Goal: Navigation & Orientation: Locate item on page

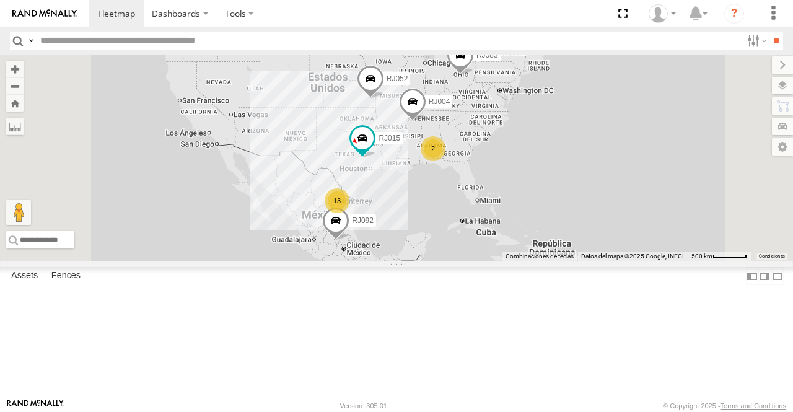
click at [0, 0] on span at bounding box center [0, 0] width 0 height 0
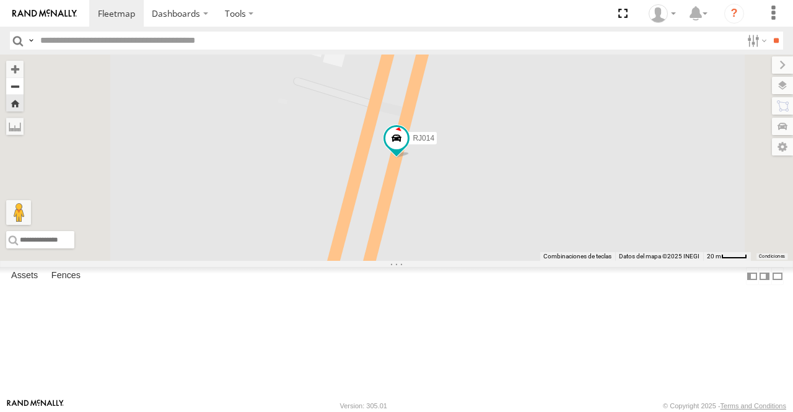
click at [24, 85] on button "Zoom out" at bounding box center [14, 85] width 17 height 17
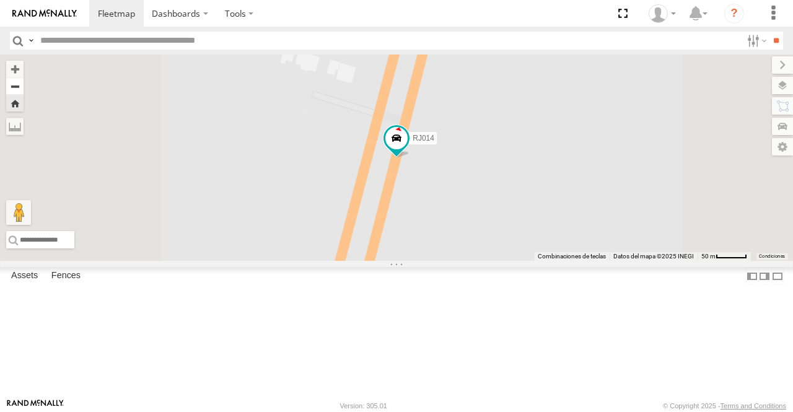
click at [24, 84] on button "Zoom out" at bounding box center [14, 85] width 17 height 17
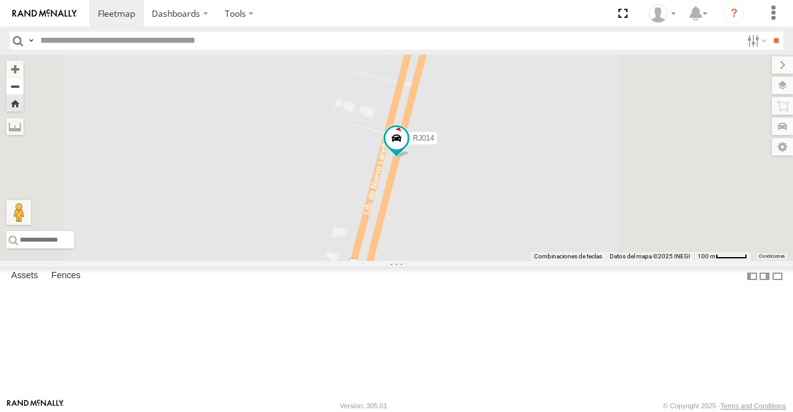
click at [24, 84] on button "Zoom out" at bounding box center [14, 85] width 17 height 17
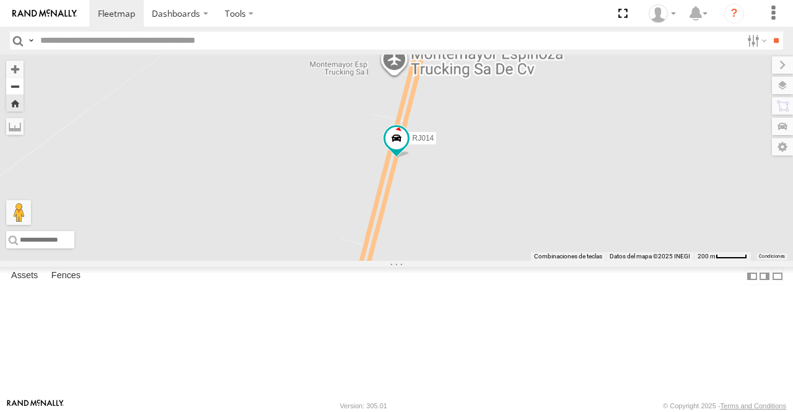
click at [24, 84] on button "Zoom out" at bounding box center [14, 85] width 17 height 17
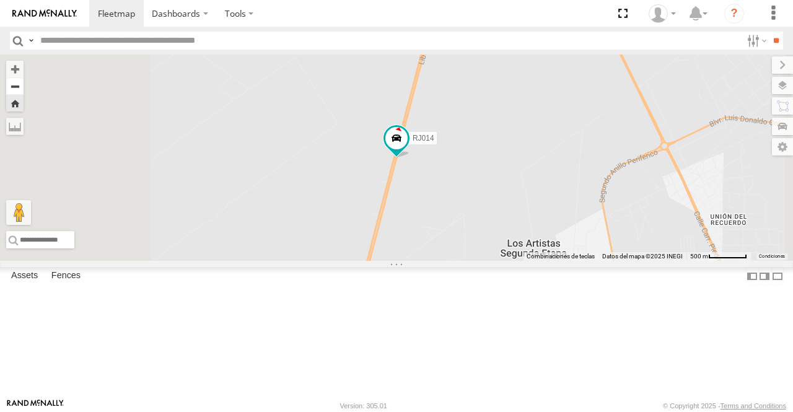
click at [24, 84] on button "Zoom out" at bounding box center [14, 85] width 17 height 17
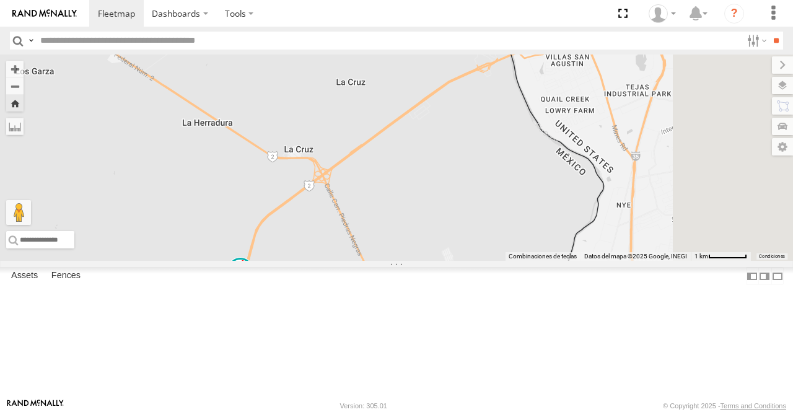
drag, startPoint x: 596, startPoint y: 187, endPoint x: 440, endPoint y: 322, distance: 206.5
click at [440, 261] on div "RJ014" at bounding box center [396, 158] width 793 height 206
click at [787, 85] on label at bounding box center [770, 85] width 45 height 17
click at [545, 171] on div "RJ014" at bounding box center [396, 158] width 793 height 206
click at [451, 199] on div "RJ014" at bounding box center [396, 158] width 793 height 206
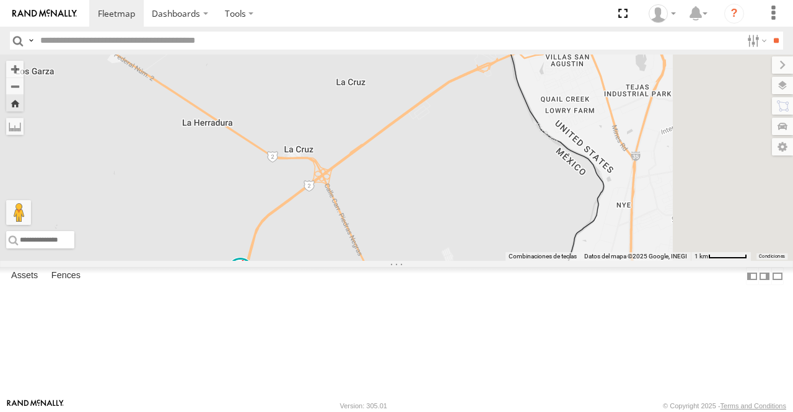
click at [548, 84] on div "RJ014" at bounding box center [396, 158] width 793 height 206
click at [752, 68] on label at bounding box center [773, 64] width 42 height 17
click at [782, 84] on label at bounding box center [770, 85] width 45 height 17
click at [0, 0] on span "Basemaps" at bounding box center [0, 0] width 0 height 0
click at [0, 0] on span "Satellite" at bounding box center [0, 0] width 0 height 0
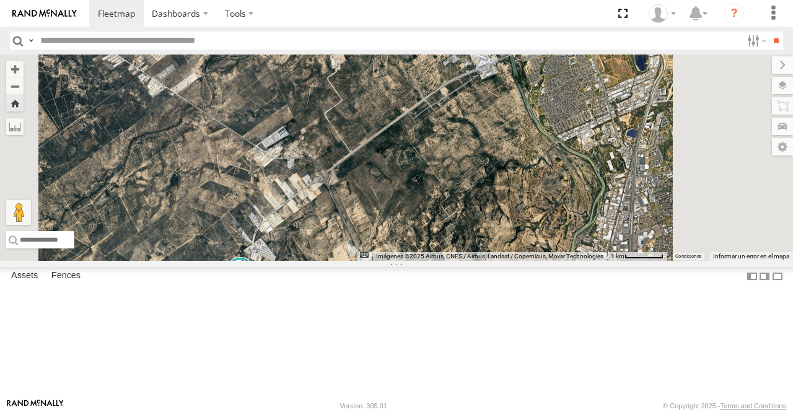
click at [0, 0] on span "Satellite + Roadmap" at bounding box center [0, 0] width 0 height 0
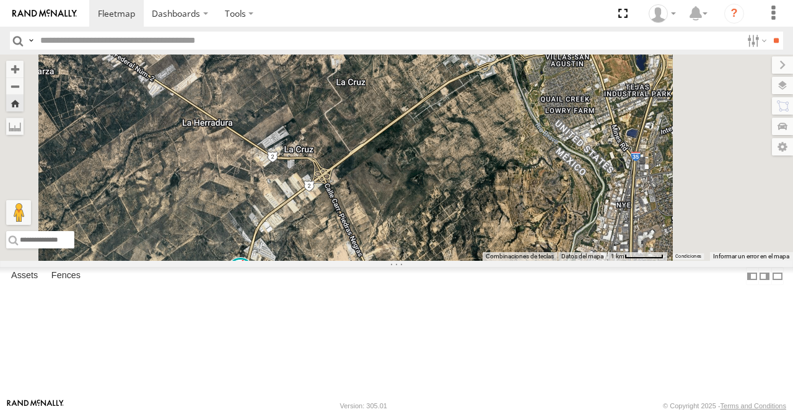
click at [0, 0] on span "Night" at bounding box center [0, 0] width 0 height 0
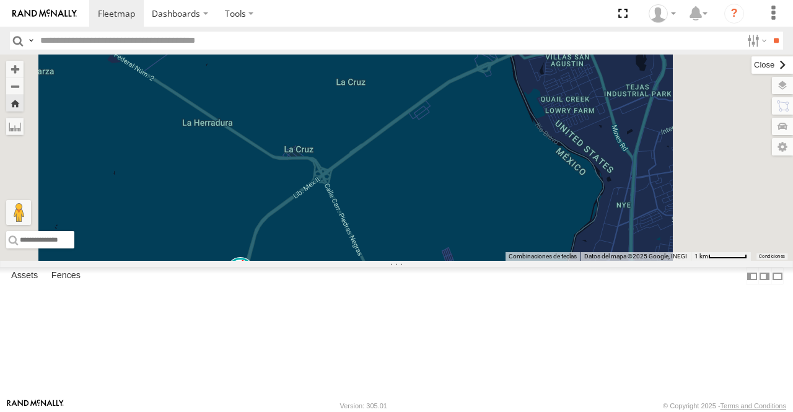
click at [752, 68] on label at bounding box center [773, 64] width 42 height 17
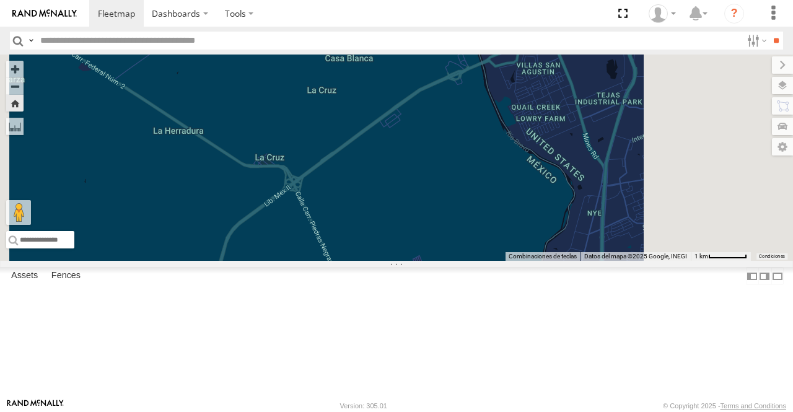
drag, startPoint x: 611, startPoint y: 164, endPoint x: 580, endPoint y: 172, distance: 32.2
click at [580, 172] on div "RJ014" at bounding box center [396, 158] width 793 height 206
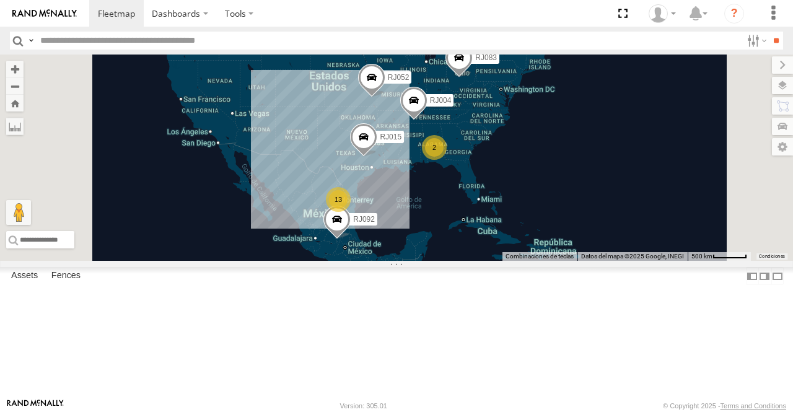
scroll to position [169, 0]
click at [0, 0] on div "XPD GLOBAL" at bounding box center [0, 0] width 0 height 0
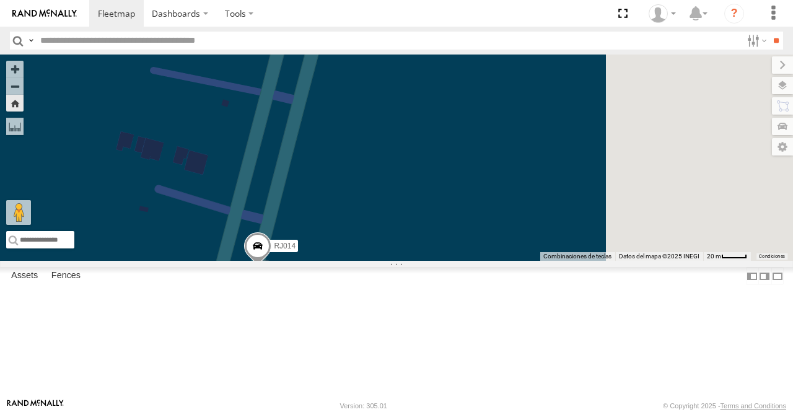
drag, startPoint x: 670, startPoint y: 200, endPoint x: 528, endPoint y: 309, distance: 179.0
click at [528, 261] on div "RJ014" at bounding box center [396, 158] width 793 height 206
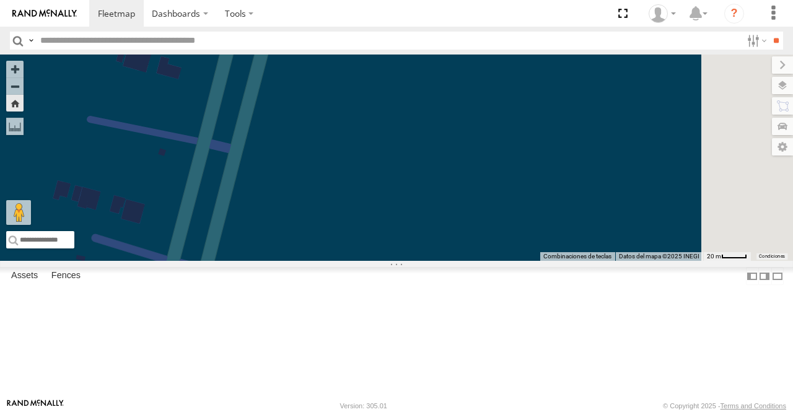
click at [336, 89] on div "RJ014" at bounding box center [396, 158] width 793 height 206
click at [24, 86] on button "Zoom out" at bounding box center [14, 85] width 17 height 17
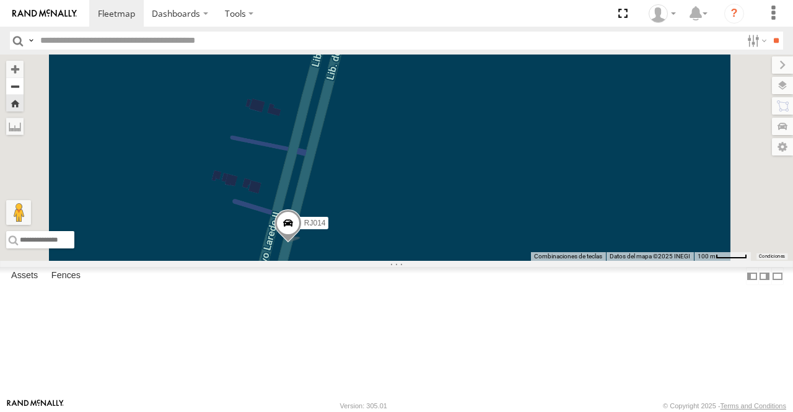
click at [24, 86] on button "Zoom out" at bounding box center [14, 85] width 17 height 17
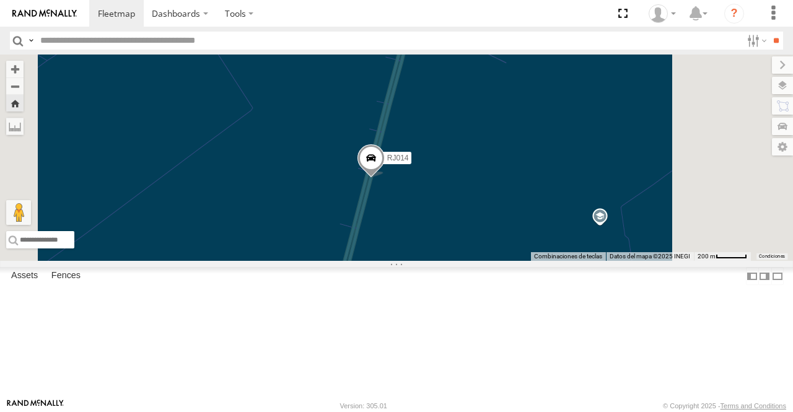
click at [334, 90] on div "RJ014" at bounding box center [396, 158] width 793 height 206
click at [24, 86] on button "Zoom out" at bounding box center [14, 85] width 17 height 17
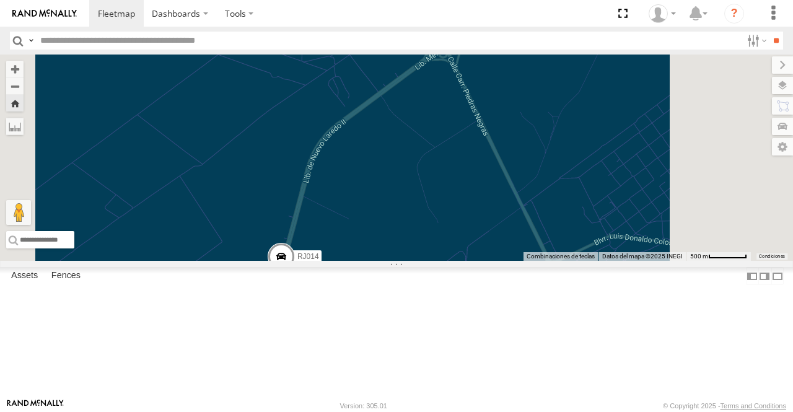
drag, startPoint x: 614, startPoint y: 158, endPoint x: 510, endPoint y: 268, distance: 150.8
click at [510, 261] on div "RJ014" at bounding box center [396, 158] width 793 height 206
click at [24, 90] on button "Zoom out" at bounding box center [14, 85] width 17 height 17
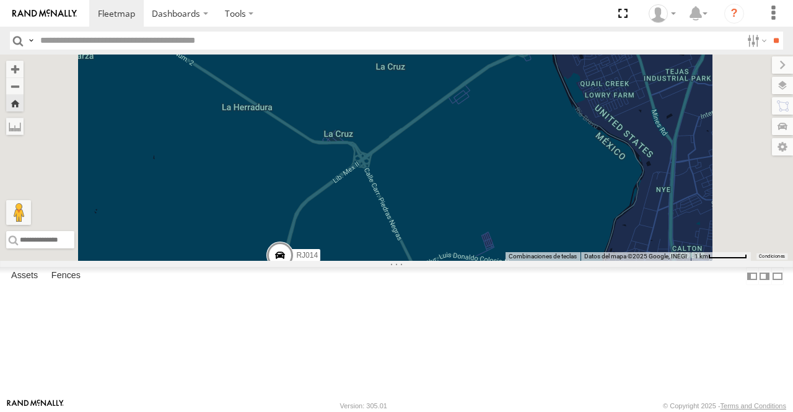
drag, startPoint x: 500, startPoint y: 146, endPoint x: 441, endPoint y: 206, distance: 83.3
click at [441, 206] on div "RJ014" at bounding box center [396, 158] width 793 height 206
click at [679, 216] on div "RJ014" at bounding box center [396, 158] width 793 height 206
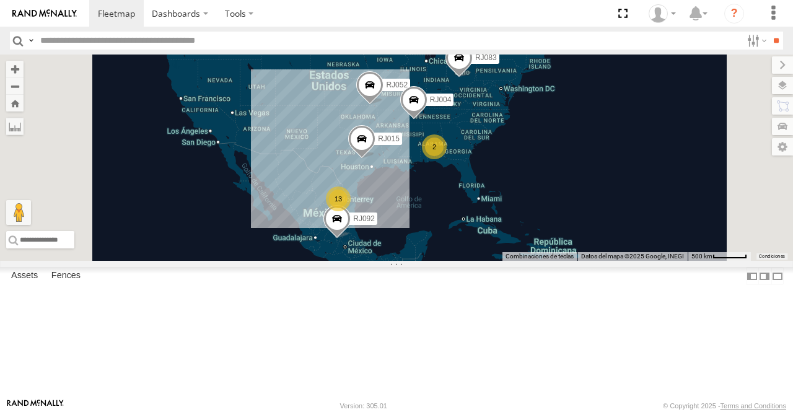
scroll to position [144, 0]
click at [0, 0] on div "RJ014 XPD GLOBAL US-59 Laredo 27.59985 -99.52766" at bounding box center [0, 0] width 0 height 0
click at [0, 0] on span at bounding box center [0, 0] width 0 height 0
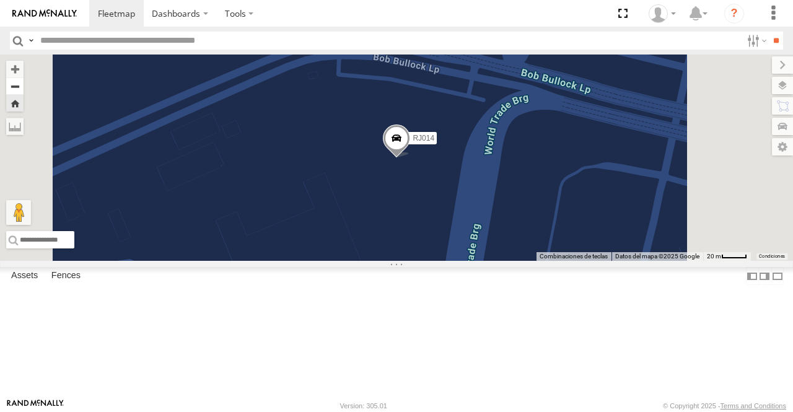
click at [24, 82] on button "Zoom out" at bounding box center [14, 85] width 17 height 17
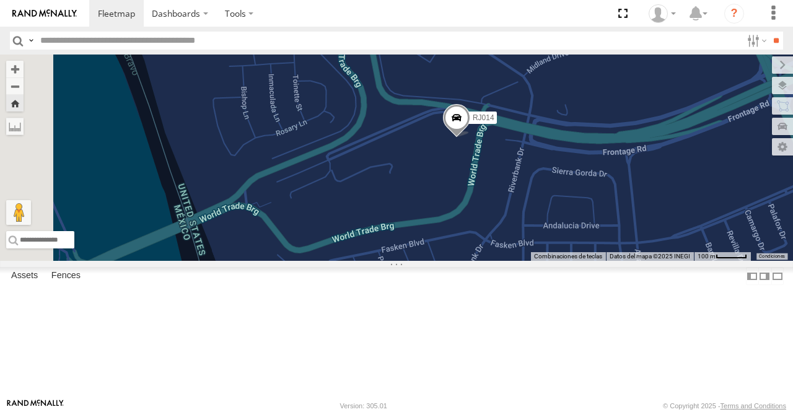
drag, startPoint x: 449, startPoint y: 225, endPoint x: 510, endPoint y: 203, distance: 65.3
click at [510, 203] on div "RJ014" at bounding box center [396, 158] width 793 height 206
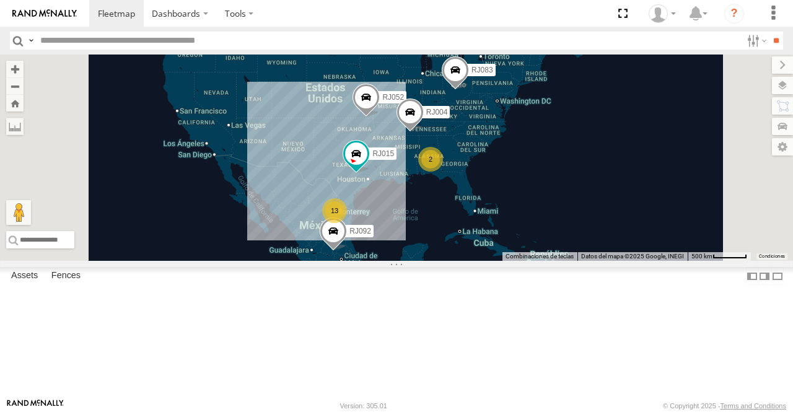
drag, startPoint x: 311, startPoint y: 82, endPoint x: 307, endPoint y: 97, distance: 15.3
click at [307, 97] on main "← Mover a la izquierda → Mover a la derecha ↑ Mover hacia arriba ↓ Mover hacia …" at bounding box center [396, 227] width 793 height 344
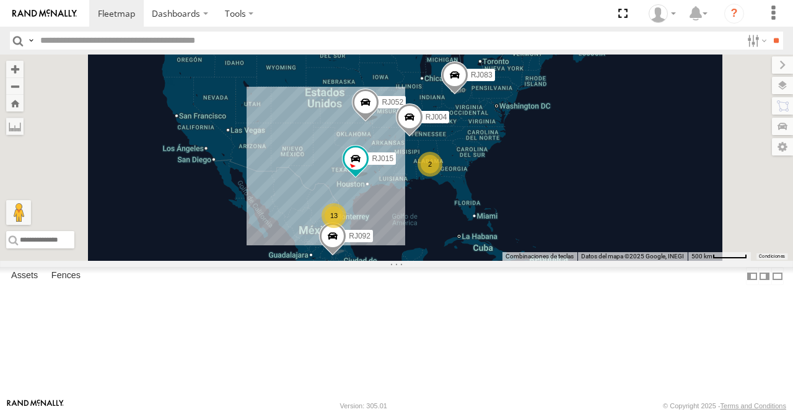
scroll to position [204, 0]
click at [0, 0] on span at bounding box center [0, 0] width 0 height 0
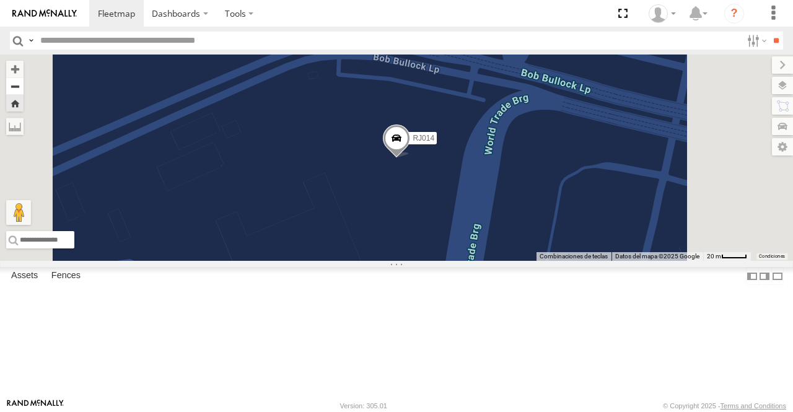
click at [24, 89] on button "Zoom out" at bounding box center [14, 85] width 17 height 17
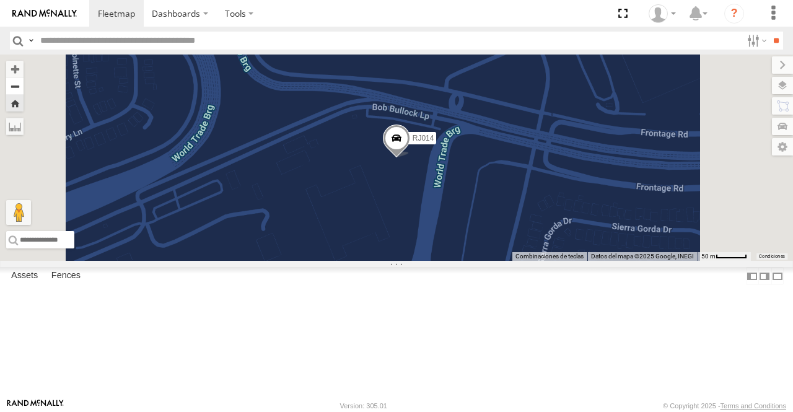
click at [24, 89] on button "Zoom out" at bounding box center [14, 85] width 17 height 17
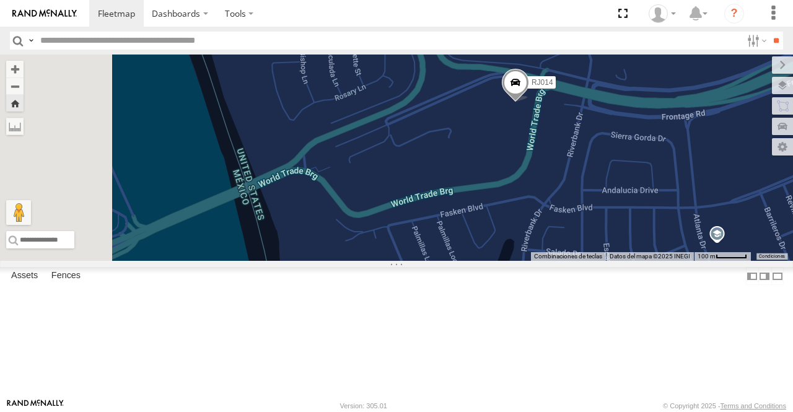
drag, startPoint x: 446, startPoint y: 246, endPoint x: 557, endPoint y: 192, distance: 124.2
click at [557, 192] on div "RJ014" at bounding box center [396, 158] width 793 height 206
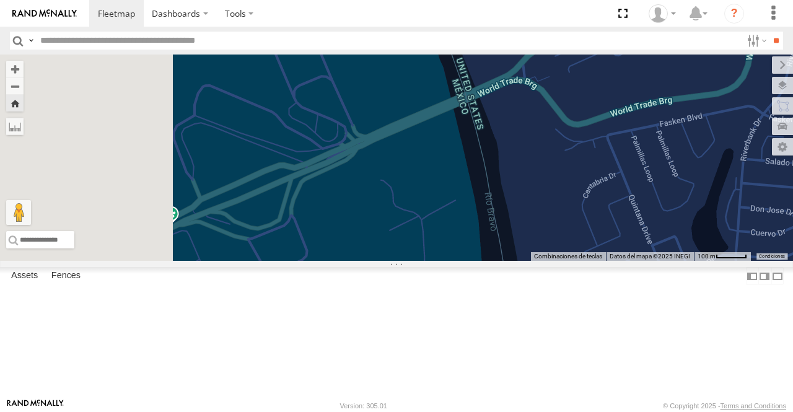
drag, startPoint x: 364, startPoint y: 270, endPoint x: 586, endPoint y: 179, distance: 239.6
click at [586, 179] on div "RJ014" at bounding box center [396, 158] width 793 height 206
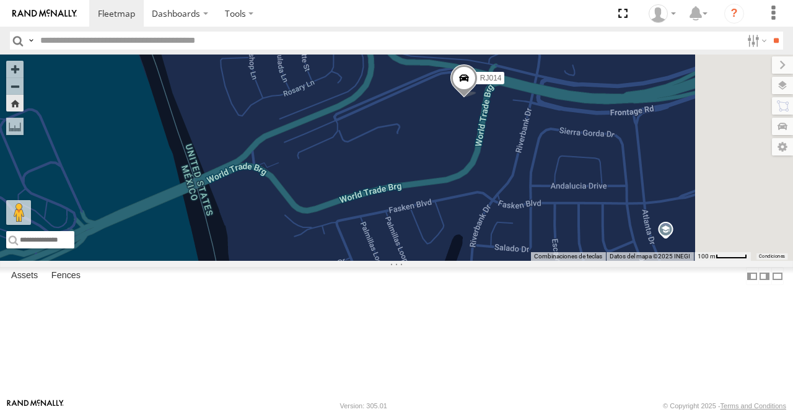
drag, startPoint x: 571, startPoint y: 213, endPoint x: 324, endPoint y: 294, distance: 260.3
click at [295, 301] on main "← Mover a la izquierda → Mover a la derecha ↑ Mover hacia arriba ↓ Mover hacia …" at bounding box center [396, 227] width 793 height 344
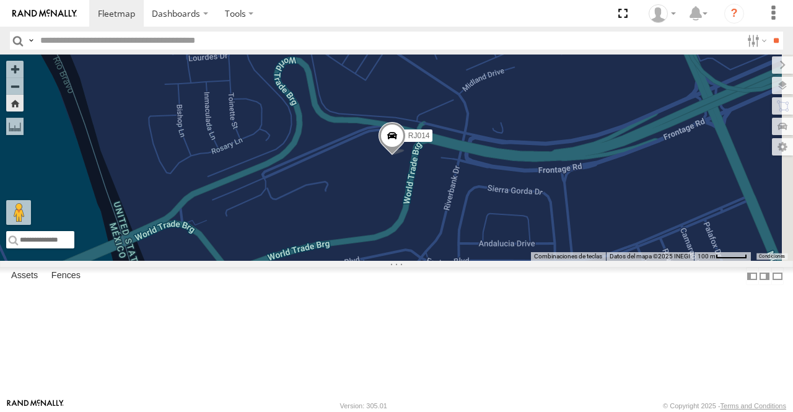
drag, startPoint x: 566, startPoint y: 214, endPoint x: 514, endPoint y: 263, distance: 71.9
click at [514, 261] on div "RJ014" at bounding box center [396, 158] width 793 height 206
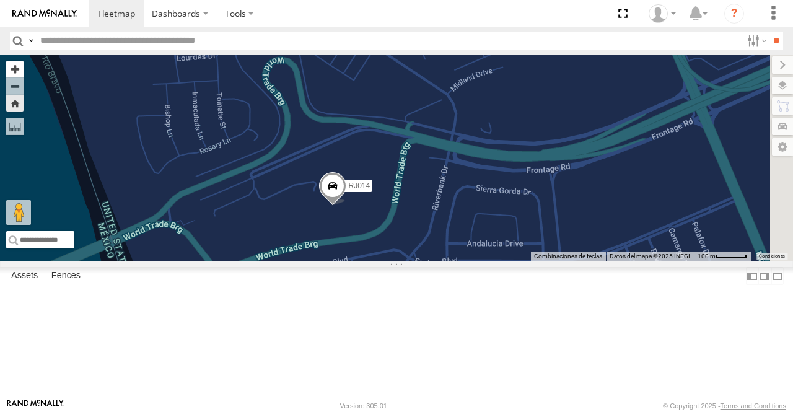
click at [24, 64] on button "Zoom in" at bounding box center [14, 69] width 17 height 17
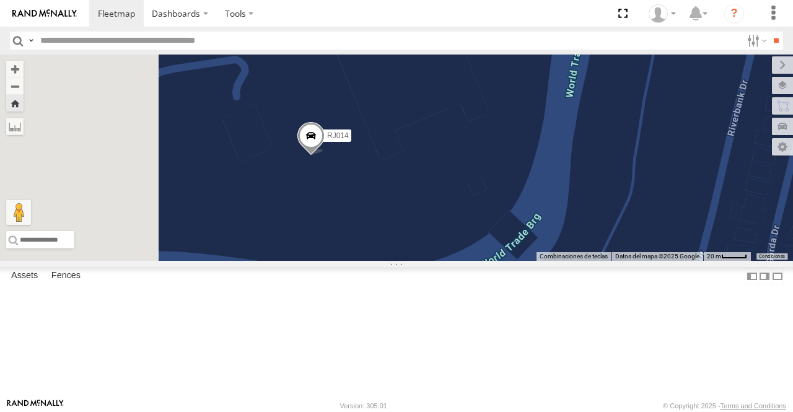
drag, startPoint x: 477, startPoint y: 276, endPoint x: 659, endPoint y: 75, distance: 272.0
click at [659, 75] on div "RJ014" at bounding box center [396, 158] width 793 height 206
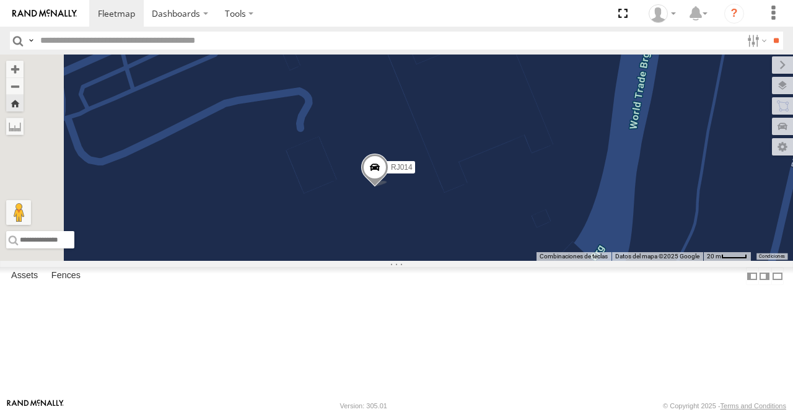
drag, startPoint x: 553, startPoint y: 172, endPoint x: 612, endPoint y: 214, distance: 71.9
click at [612, 214] on div "RJ014" at bounding box center [396, 158] width 793 height 206
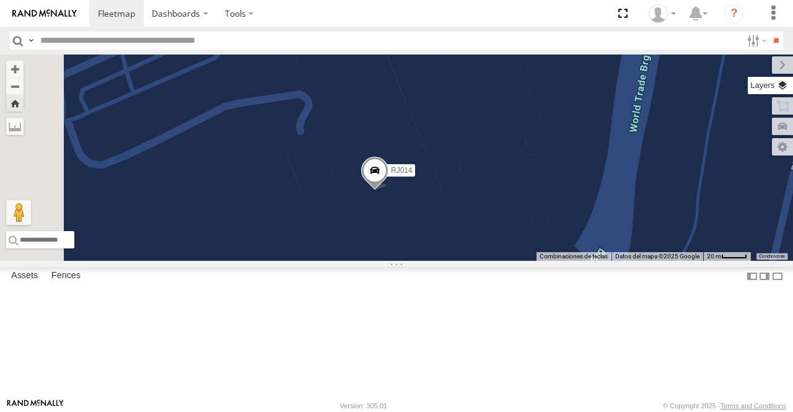
click at [787, 87] on label at bounding box center [770, 85] width 45 height 17
click at [0, 0] on span "Basemaps" at bounding box center [0, 0] width 0 height 0
click at [0, 0] on span "Grayscale" at bounding box center [0, 0] width 0 height 0
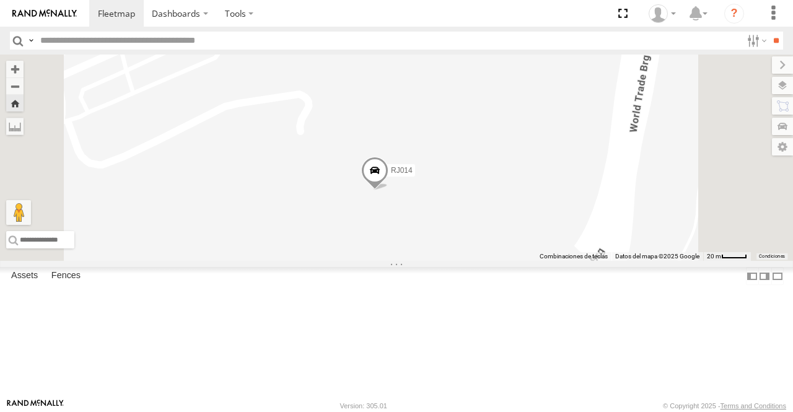
click at [0, 0] on span "Default" at bounding box center [0, 0] width 0 height 0
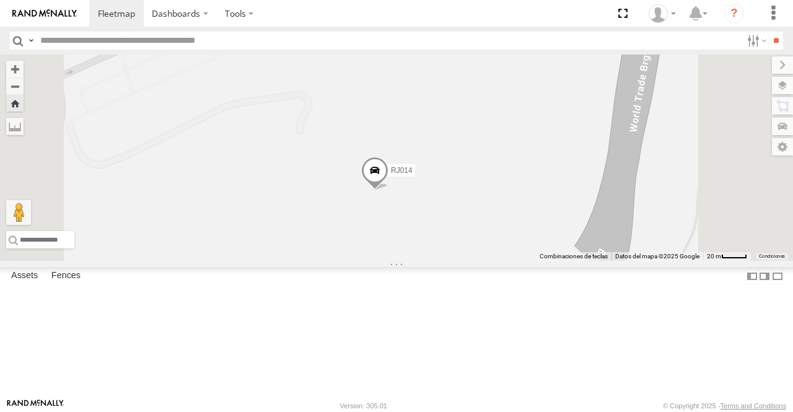
click at [0, 0] on span "Satellite" at bounding box center [0, 0] width 0 height 0
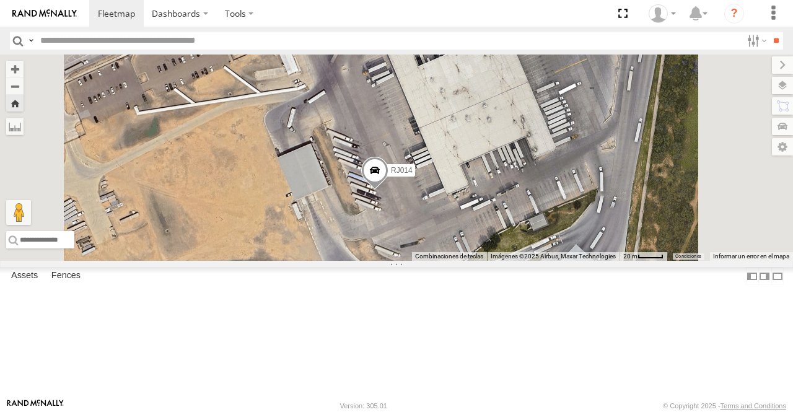
click at [0, 0] on span "Night" at bounding box center [0, 0] width 0 height 0
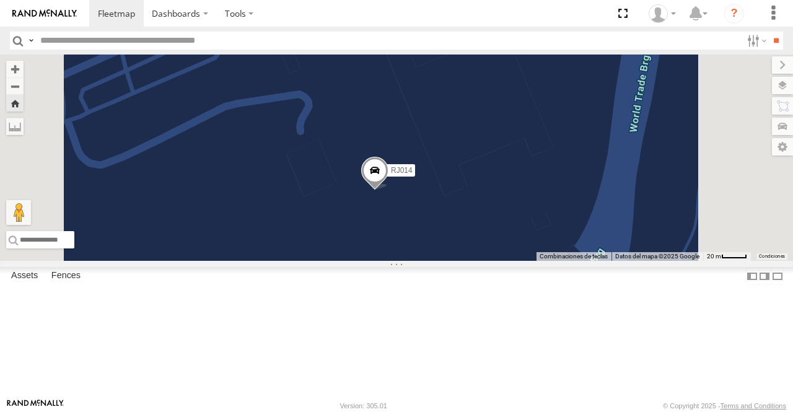
click at [427, 152] on div "RJ014" at bounding box center [396, 158] width 793 height 206
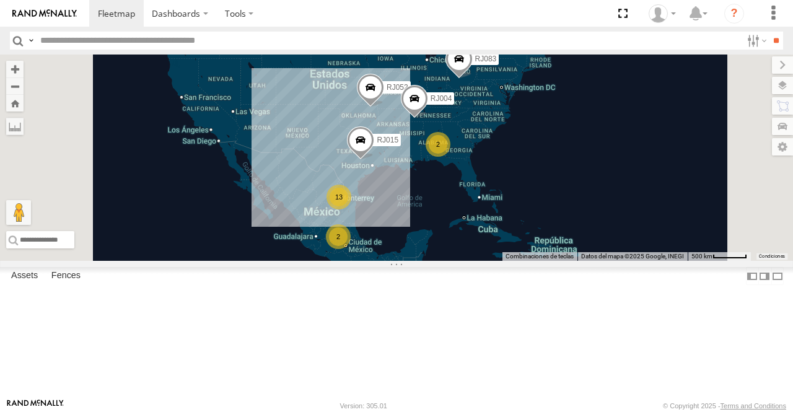
scroll to position [244, 0]
click at [0, 0] on span at bounding box center [0, 0] width 0 height 0
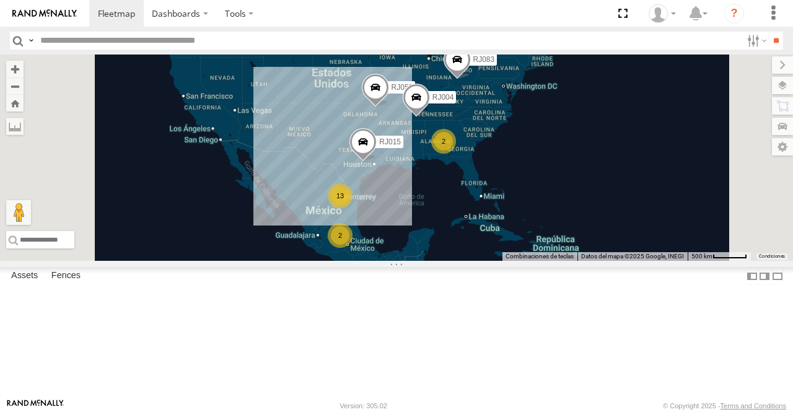
scroll to position [236, 0]
click at [0, 0] on div "XPD GLOBAL" at bounding box center [0, 0] width 0 height 0
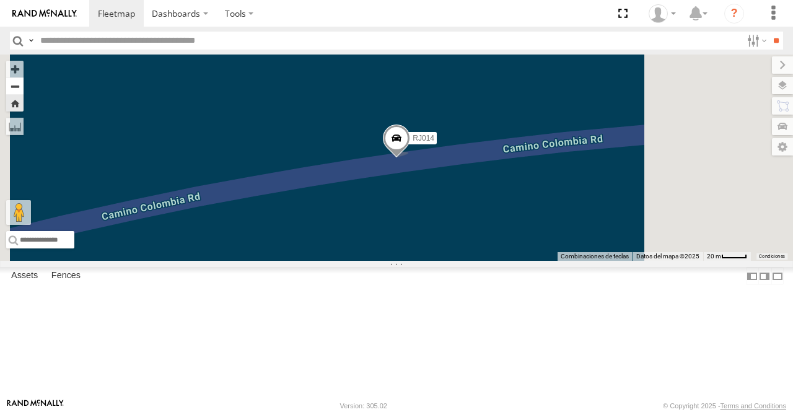
click at [24, 92] on button "Zoom out" at bounding box center [14, 85] width 17 height 17
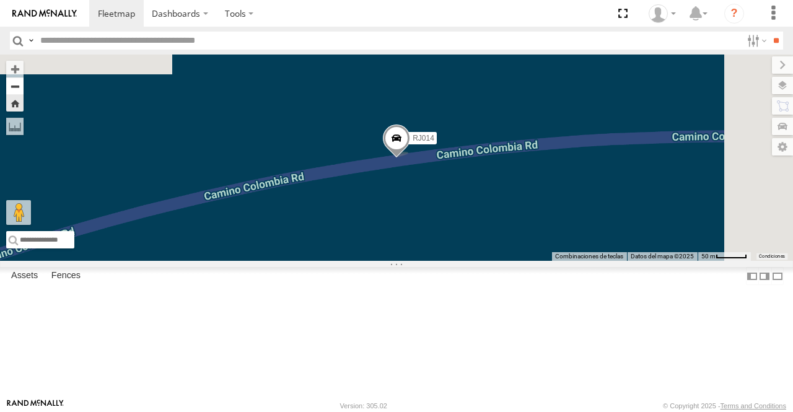
click at [24, 91] on button "Zoom out" at bounding box center [14, 85] width 17 height 17
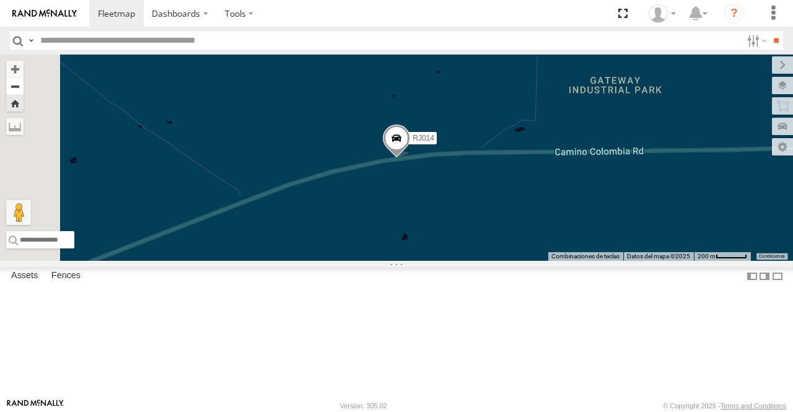
click at [24, 91] on button "Zoom out" at bounding box center [14, 85] width 17 height 17
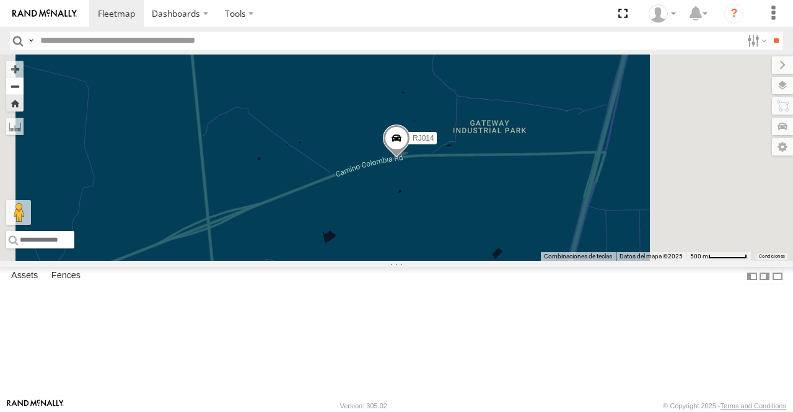
click at [24, 91] on button "Zoom out" at bounding box center [14, 85] width 17 height 17
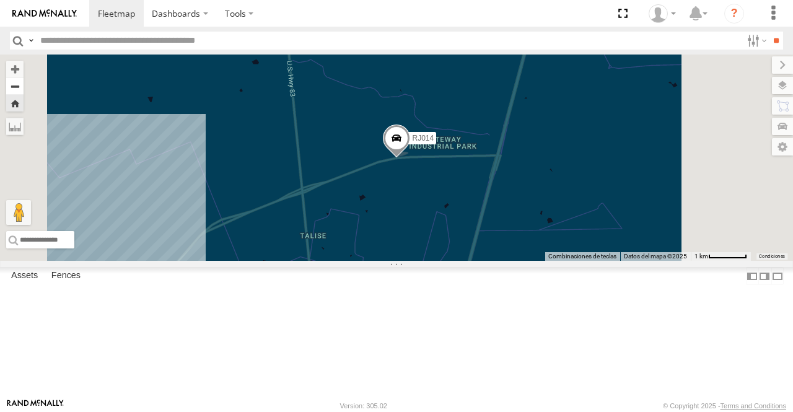
click at [24, 91] on button "Zoom out" at bounding box center [14, 85] width 17 height 17
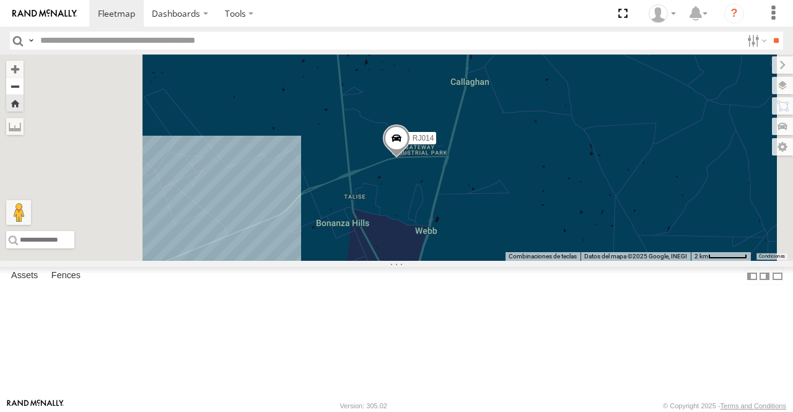
click at [24, 91] on button "Zoom out" at bounding box center [14, 85] width 17 height 17
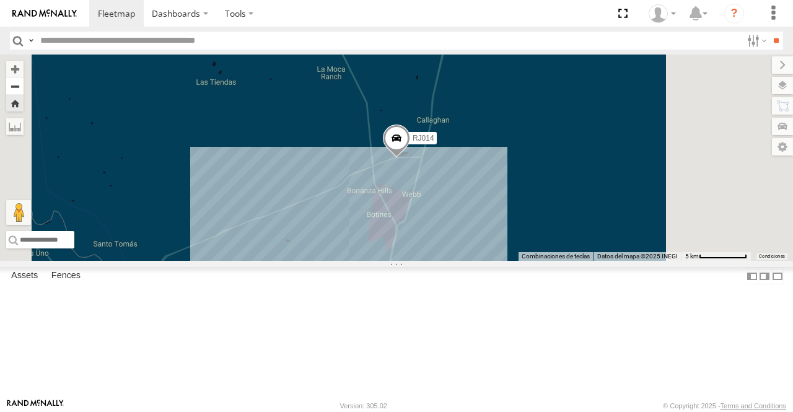
click at [24, 91] on button "Zoom out" at bounding box center [14, 85] width 17 height 17
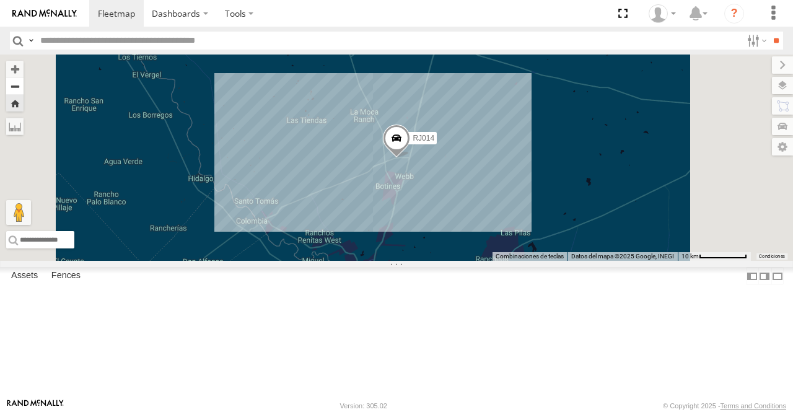
click at [24, 91] on button "Zoom out" at bounding box center [14, 85] width 17 height 17
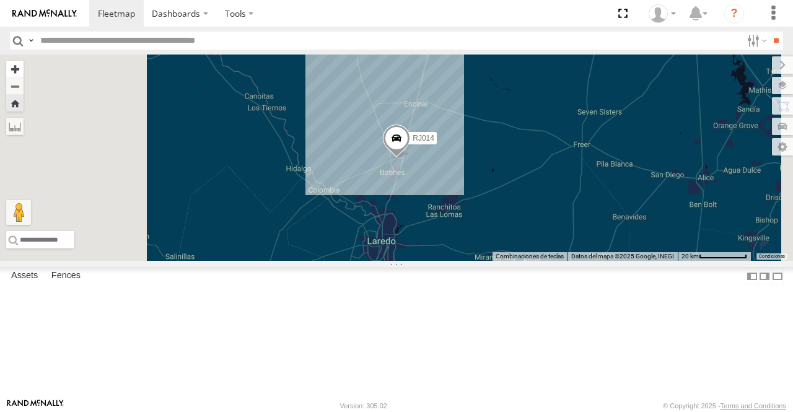
click at [24, 73] on button "Zoom in" at bounding box center [14, 69] width 17 height 17
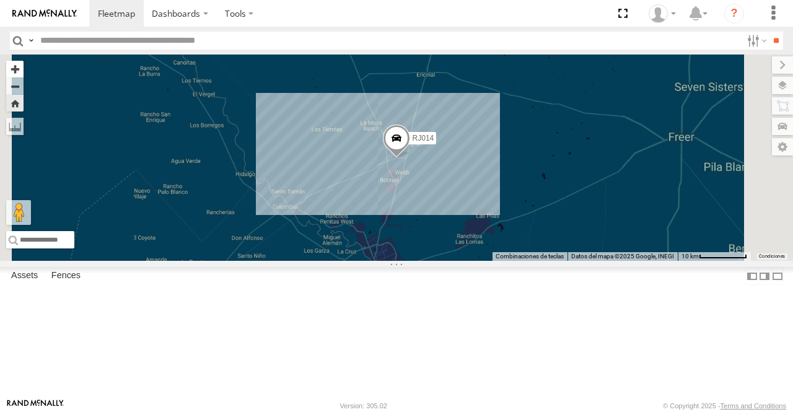
click at [24, 73] on button "Zoom in" at bounding box center [14, 69] width 17 height 17
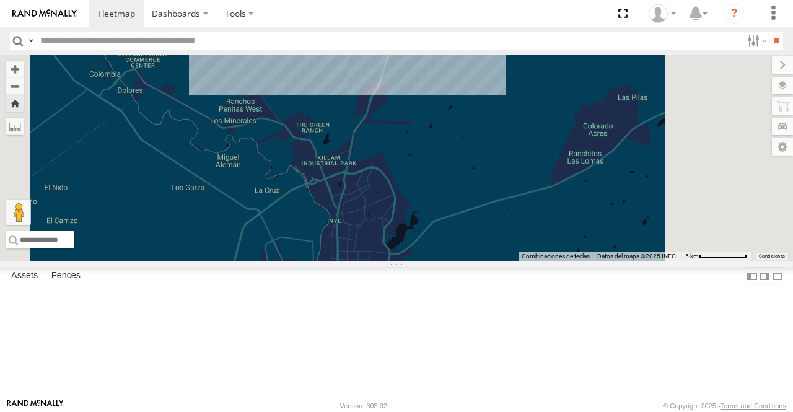
drag, startPoint x: 565, startPoint y: 301, endPoint x: 564, endPoint y: 86, distance: 215.1
click at [564, 86] on div "RJ014" at bounding box center [396, 158] width 793 height 206
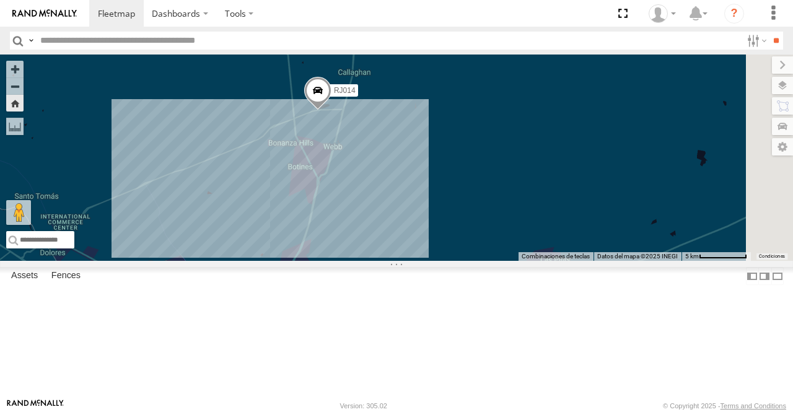
drag, startPoint x: 580, startPoint y: 192, endPoint x: 503, endPoint y: 356, distance: 181.3
click at [503, 261] on div "RJ014" at bounding box center [396, 158] width 793 height 206
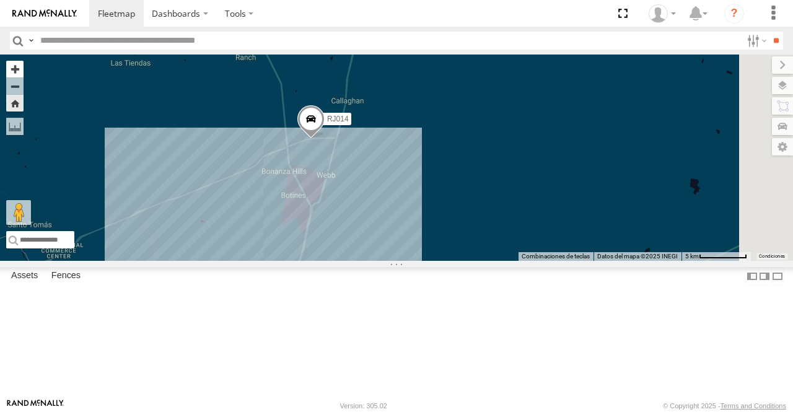
click at [24, 64] on button "Zoom in" at bounding box center [14, 69] width 17 height 17
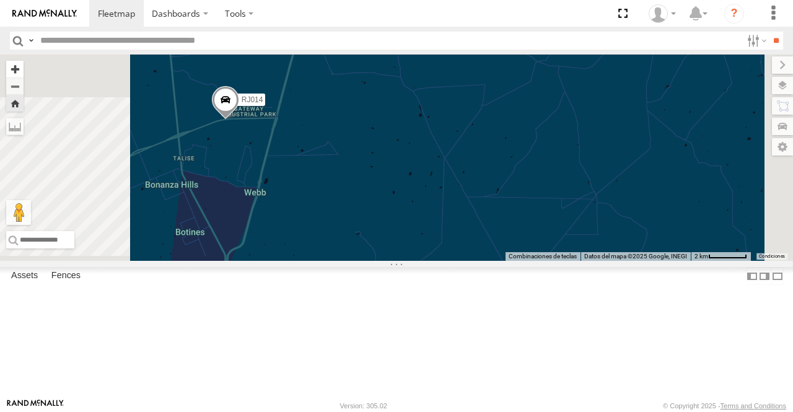
click at [24, 64] on button "Zoom in" at bounding box center [14, 69] width 17 height 17
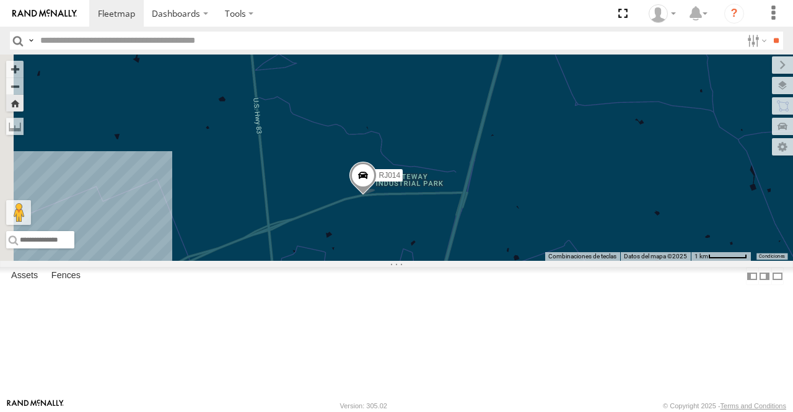
drag, startPoint x: 412, startPoint y: 173, endPoint x: 721, endPoint y: 289, distance: 330.3
click at [721, 261] on div "RJ014" at bounding box center [396, 158] width 793 height 206
click at [24, 64] on button "Zoom in" at bounding box center [14, 69] width 17 height 17
